Goal: Information Seeking & Learning: Learn about a topic

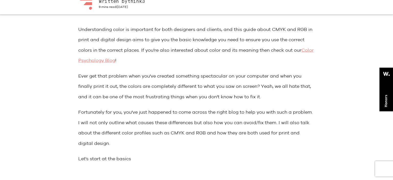
scroll to position [216, 0]
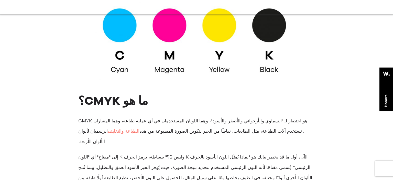
scroll to position [405, 0]
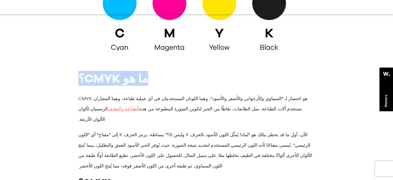
drag, startPoint x: 149, startPoint y: 56, endPoint x: 78, endPoint y: 62, distance: 72.2
copy font "ما هو CMYK؟"
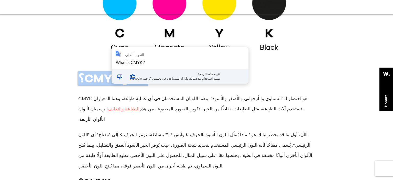
click at [107, 71] on font "ما هو CMYK؟" at bounding box center [113, 78] width 70 height 14
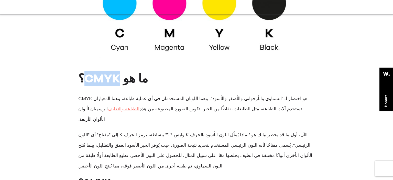
click at [107, 71] on font "ما هو CMYK؟" at bounding box center [113, 78] width 70 height 14
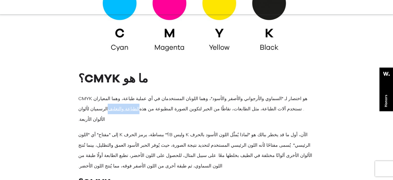
drag, startPoint x: 306, startPoint y: 77, endPoint x: 301, endPoint y: 84, distance: 9.1
click at [301, 93] on p "CMYK هو اختصار لـ "السماوي والأرجواني والأصفر والأسود"، وهما اللونان المستخدمان…" at bounding box center [196, 108] width 236 height 31
drag, startPoint x: 77, startPoint y: 78, endPoint x: 76, endPoint y: 131, distance: 53.8
copy div "CMYK هو اختصار لـ "السماوي والأرجواني والأصفر والأسود"، وهما اللونان المستخدمان…"
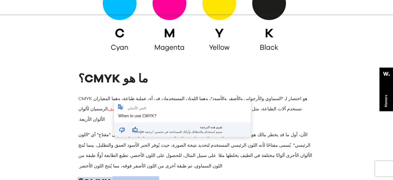
drag, startPoint x: 144, startPoint y: 141, endPoint x: 111, endPoint y: 142, distance: 33.3
click at [111, 177] on font "متى نستخدم CMYK؟" at bounding box center [118, 182] width 81 height 10
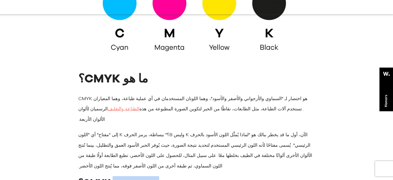
copy font "متى نستخدم"
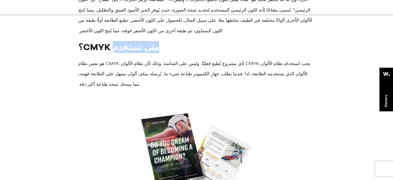
scroll to position [513, 0]
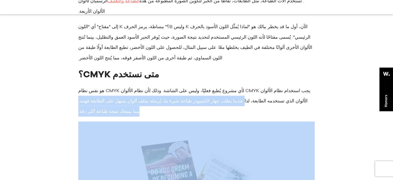
drag, startPoint x: 79, startPoint y: 46, endPoint x: 271, endPoint y: 70, distance: 193.7
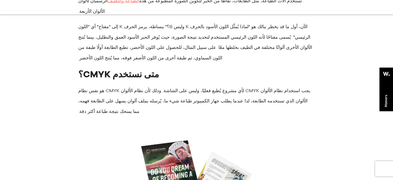
click at [243, 85] on p "يجب استخدام نظام الألوان CMYK لأي مشروع يُطبع فعليًا، وليس على الشاشة. وذلك لأن…" at bounding box center [196, 100] width 236 height 31
drag, startPoint x: 78, startPoint y: 50, endPoint x: 263, endPoint y: 59, distance: 184.5
drag, startPoint x: 316, startPoint y: 48, endPoint x: 72, endPoint y: 62, distance: 243.8
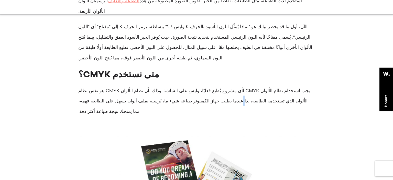
copy font "يجب استخدام نظام الألوان CMYK لأي مشروع يُطبع فعليًا، وليس على الشاشة. وذلك لأن…"
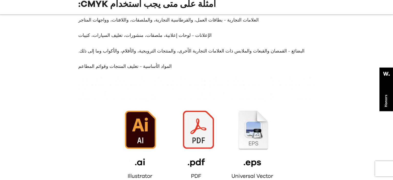
scroll to position [811, 0]
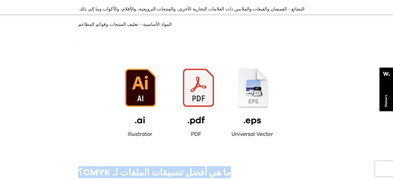
drag, startPoint x: 202, startPoint y: 117, endPoint x: 158, endPoint y: 144, distance: 51.9
click at [173, 167] on font "ما هي أفضل تنسيقات الملفات لـ CMYK؟" at bounding box center [154, 172] width 153 height 10
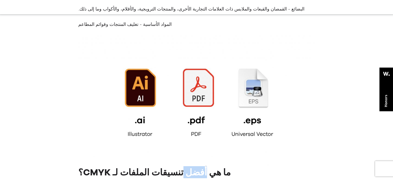
click at [173, 167] on font "ما هي أفضل تنسيقات الملفات لـ CMYK؟" at bounding box center [154, 172] width 153 height 10
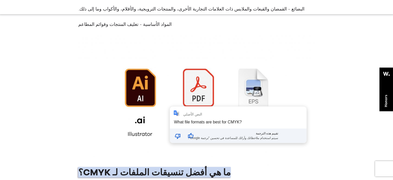
click at [170, 117] on div "النص الأصلي What file formats are best for CMYK? تقييم هذه الترجمة سيتم استخدام…" at bounding box center [238, 124] width 137 height 36
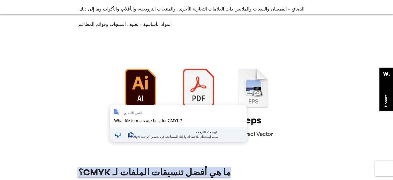
click at [107, 167] on font "ما هي أفضل تنسيقات الملفات لـ CMYK؟" at bounding box center [154, 172] width 153 height 10
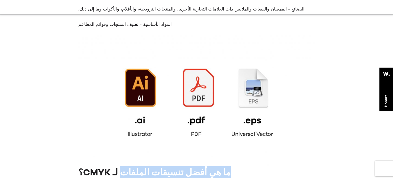
drag, startPoint x: 118, startPoint y: 121, endPoint x: 200, endPoint y: 120, distance: 82.1
click at [200, 167] on font "ما هي أفضل تنسيقات الملفات لـ CMYK؟" at bounding box center [154, 172] width 153 height 10
copy font "ما هي أفضل تنسيقات الملفات"
click at [155, 167] on font "ما هي أفضل تنسيقات الملفات لـ CMYK؟" at bounding box center [154, 172] width 153 height 10
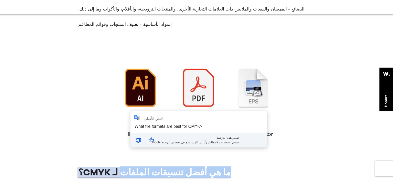
drag, startPoint x: 201, startPoint y: 122, endPoint x: 118, endPoint y: 123, distance: 83.2
click at [118, 167] on font "ما هي أفضل تنسيقات الملفات لـ CMYK؟" at bounding box center [154, 172] width 153 height 10
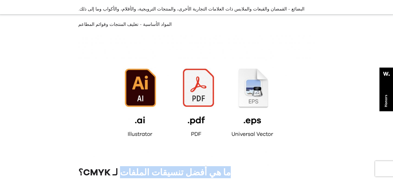
copy font "ما هي أفضل تنسيقات الملفات"
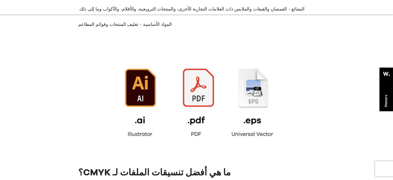
drag, startPoint x: 235, startPoint y: 148, endPoint x: 99, endPoint y: 135, distance: 137.0
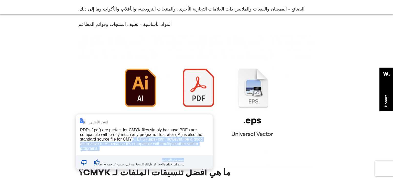
drag, startPoint x: 79, startPoint y: 137, endPoint x: 133, endPoint y: 141, distance: 54.1
click at [133, 141] on div "النص الأصلي PDFs (.pdf) are perfect for CMYK files simply because PDFs are comp…" at bounding box center [144, 141] width 137 height 55
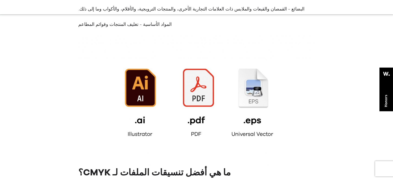
drag, startPoint x: 78, startPoint y: 138, endPoint x: 181, endPoint y: 148, distance: 104.1
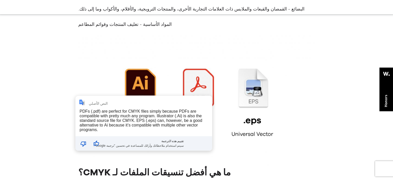
drag, startPoint x: 79, startPoint y: 138, endPoint x: 116, endPoint y: 138, distance: 37.1
drag, startPoint x: 103, startPoint y: 128, endPoint x: 88, endPoint y: 120, distance: 16.7
click at [88, 120] on div "PDFs (.pdf) are perfect for CMYK files simply because PDFs are compatible with …" at bounding box center [144, 120] width 128 height 23
click at [103, 132] on div "PDFs (.pdf) are perfect for CMYK files simply because PDFs are compatible with …" at bounding box center [144, 120] width 128 height 23
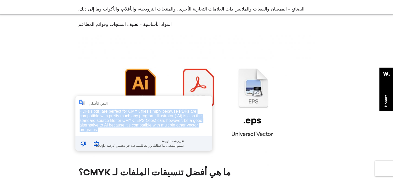
drag, startPoint x: 101, startPoint y: 131, endPoint x: 80, endPoint y: 111, distance: 28.6
click at [80, 111] on div "PDFs (.pdf) are perfect for CMYK files simply because PDFs are compatible with …" at bounding box center [144, 120] width 128 height 23
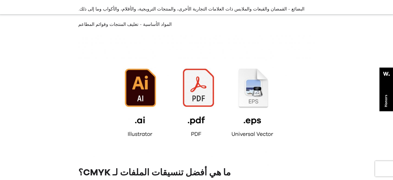
copy div "PDFs (.pdf) are perfect for CMYK files simply because PDFs are compatible with …"
